Goal: Transaction & Acquisition: Purchase product/service

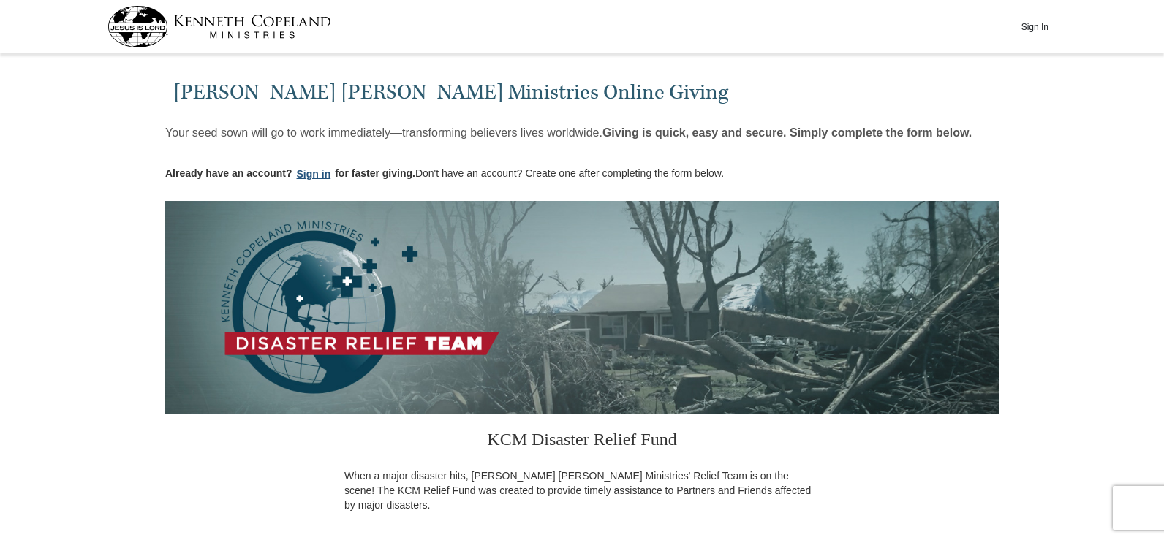
click at [323, 169] on button "Sign in" at bounding box center [314, 174] width 43 height 17
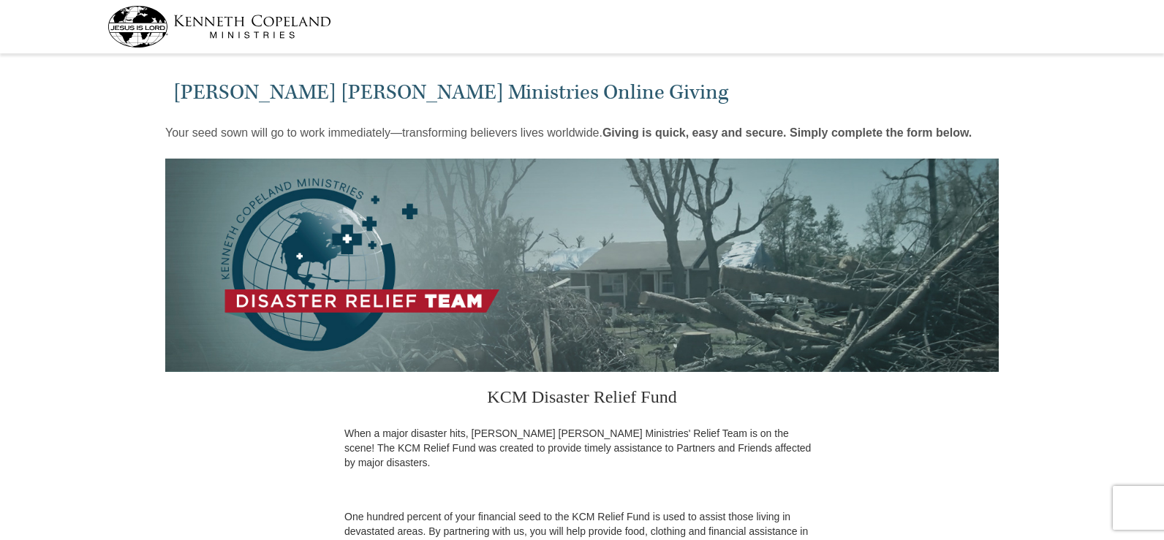
select select "OH"
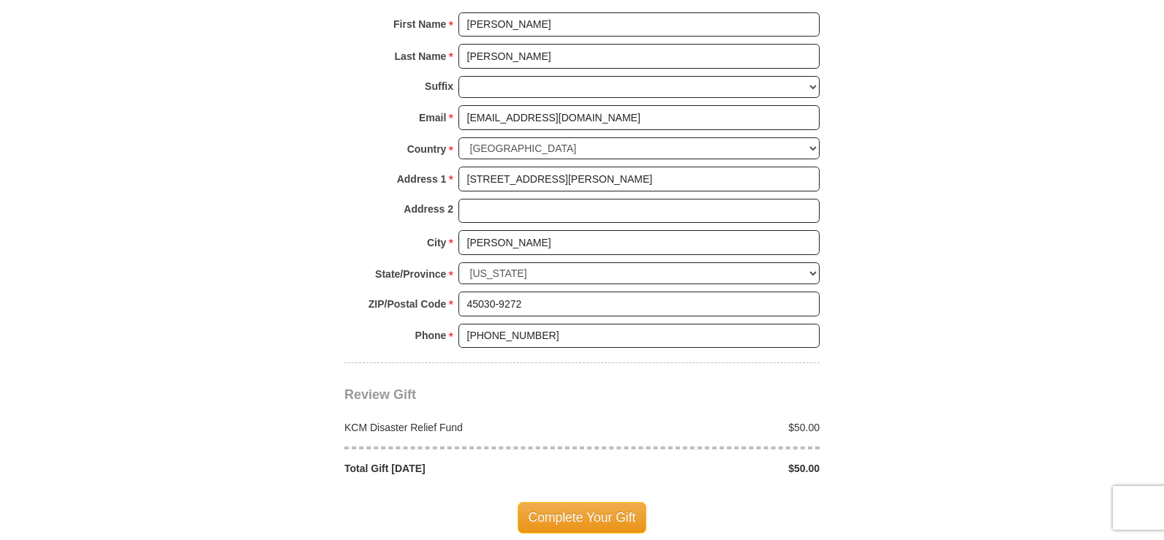
scroll to position [1062, 0]
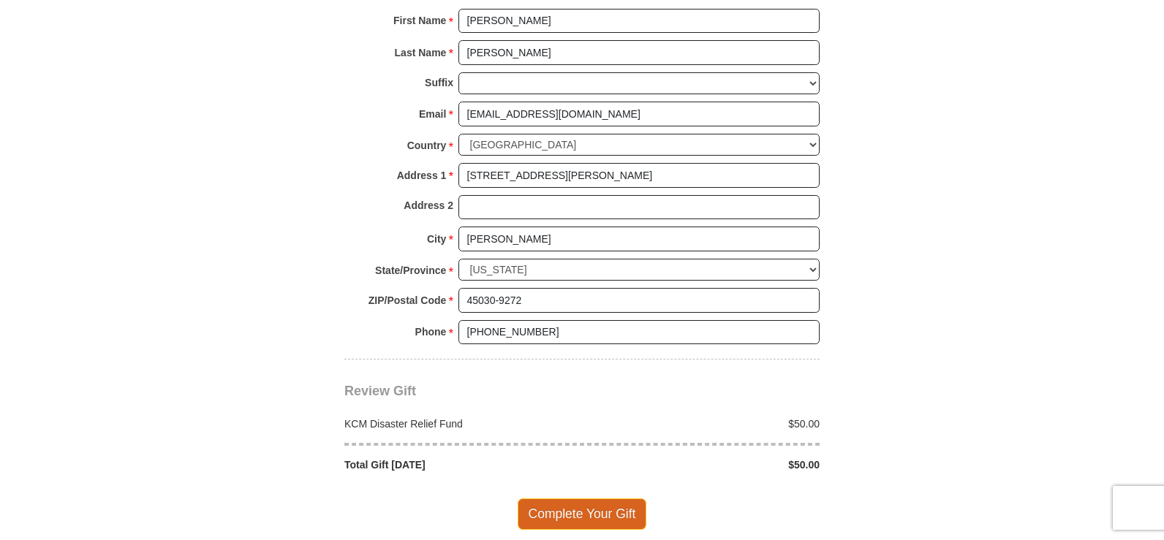
click at [587, 499] on span "Complete Your Gift" at bounding box center [582, 514] width 129 height 31
